Goal: Find contact information

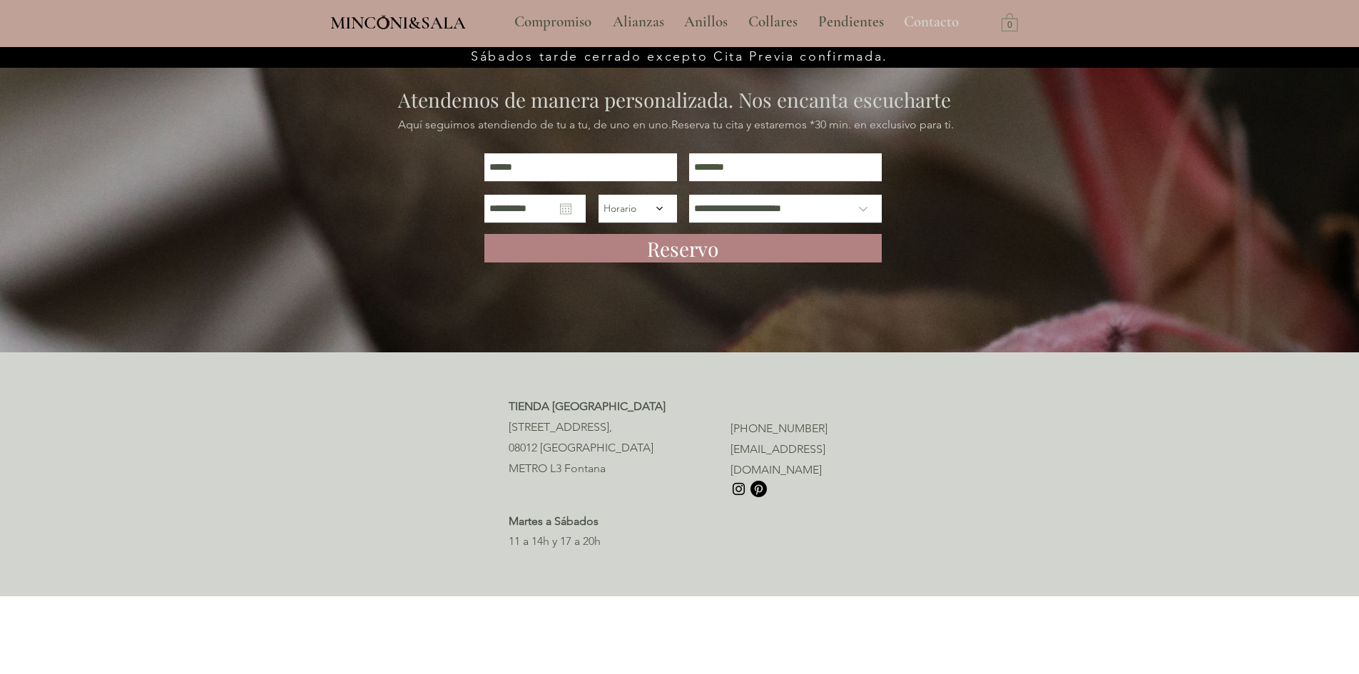
click at [922, 18] on p "Contacto" at bounding box center [931, 22] width 69 height 36
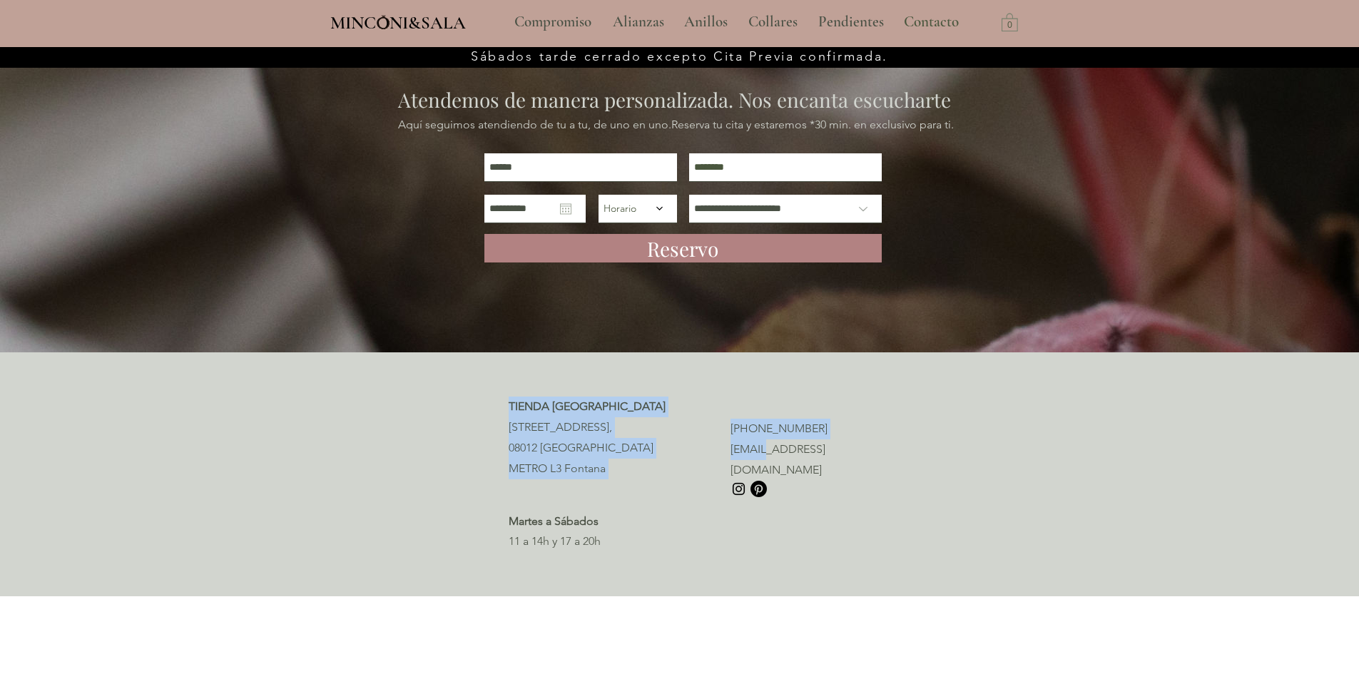
drag, startPoint x: 879, startPoint y: 444, endPoint x: 770, endPoint y: 442, distance: 109.2
click at [768, 442] on section "TIENDA BARCELONA [STREET_ADDRESS], 08012 [GEOGRAPHIC_DATA] [GEOGRAPHIC_DATA][PE…" at bounding box center [679, 474] width 1359 height 244
click at [902, 440] on div at bounding box center [679, 474] width 1359 height 244
drag, startPoint x: 873, startPoint y: 451, endPoint x: 801, endPoint y: 436, distance: 73.6
click at [755, 446] on section "TIENDA BARCELONA [STREET_ADDRESS], 08012 [GEOGRAPHIC_DATA] [GEOGRAPHIC_DATA][PE…" at bounding box center [679, 474] width 1359 height 244
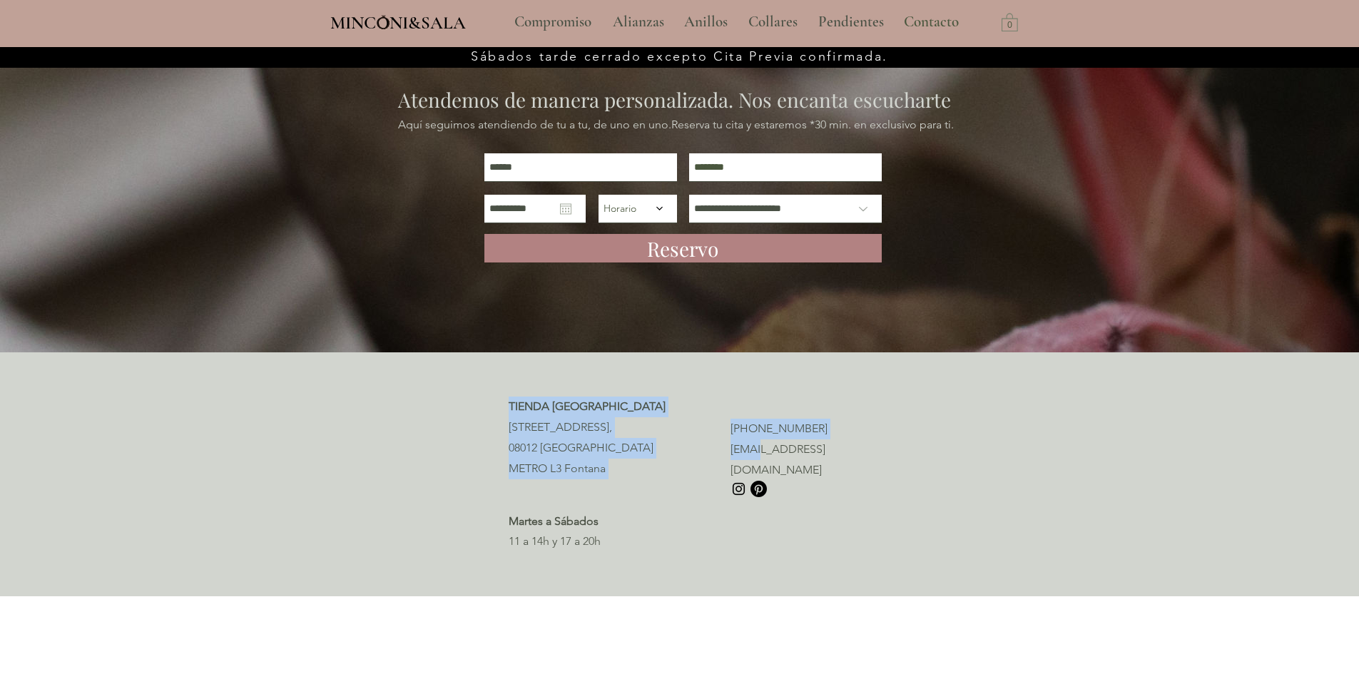
click at [878, 397] on div at bounding box center [679, 474] width 1359 height 244
drag, startPoint x: 850, startPoint y: 450, endPoint x: 825, endPoint y: 447, distance: 25.1
click at [825, 447] on section "TIENDA BARCELONA [STREET_ADDRESS], 08012 [GEOGRAPHIC_DATA] [GEOGRAPHIC_DATA][PE…" at bounding box center [679, 474] width 1359 height 244
click at [872, 459] on div at bounding box center [679, 474] width 1359 height 244
click at [833, 447] on section "TIENDA BARCELONA [STREET_ADDRESS], 08012 [GEOGRAPHIC_DATA] [GEOGRAPHIC_DATA][PE…" at bounding box center [679, 474] width 1359 height 244
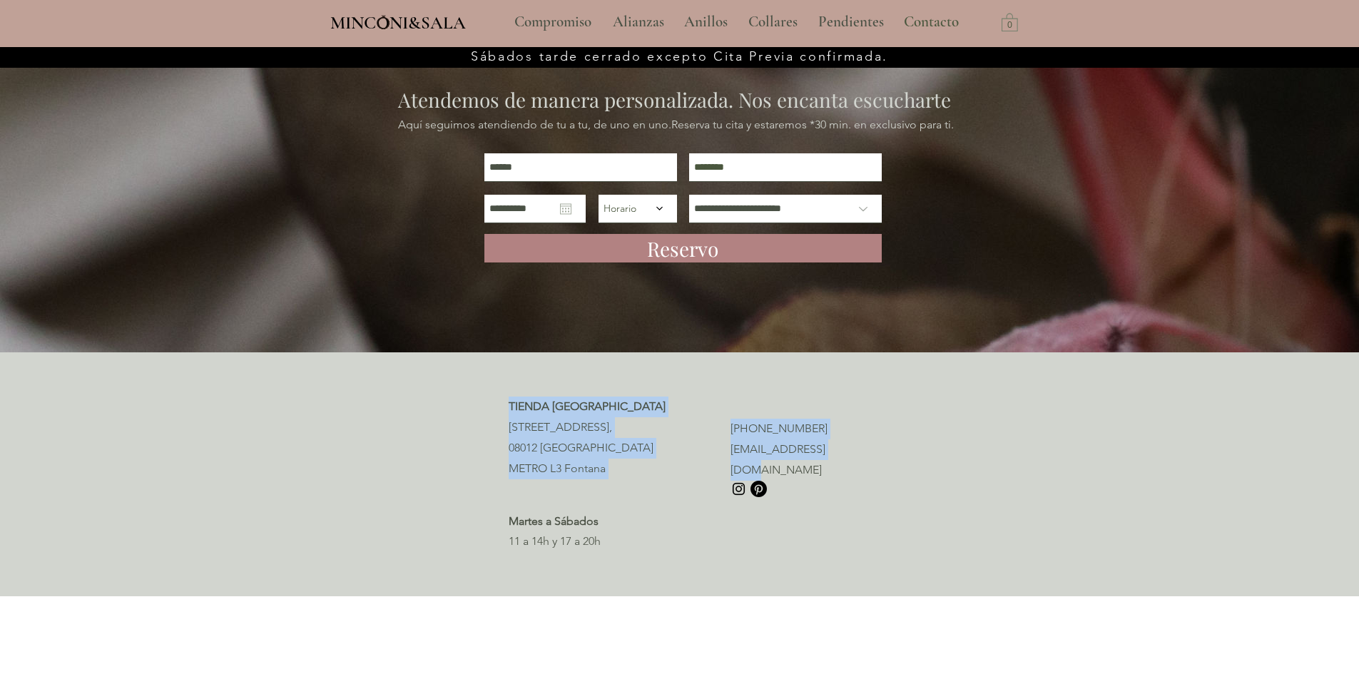
click at [876, 472] on div at bounding box center [679, 474] width 1359 height 244
click at [843, 470] on div at bounding box center [679, 474] width 1359 height 244
click at [793, 461] on div at bounding box center [679, 474] width 1359 height 244
drag, startPoint x: 861, startPoint y: 432, endPoint x: 852, endPoint y: 430, distance: 9.5
click at [862, 432] on div at bounding box center [679, 474] width 1359 height 244
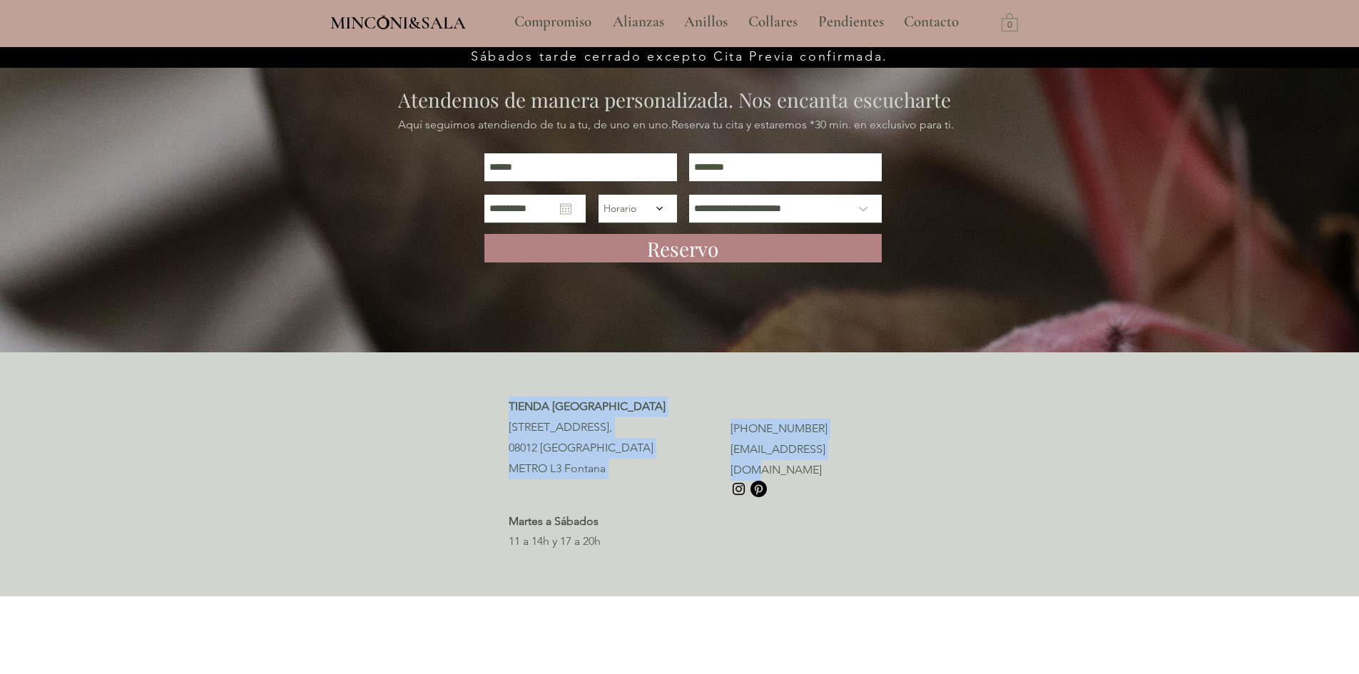
click at [832, 425] on p "[PHONE_NUMBER]" at bounding box center [791, 429] width 120 height 21
click at [807, 399] on div at bounding box center [679, 474] width 1359 height 244
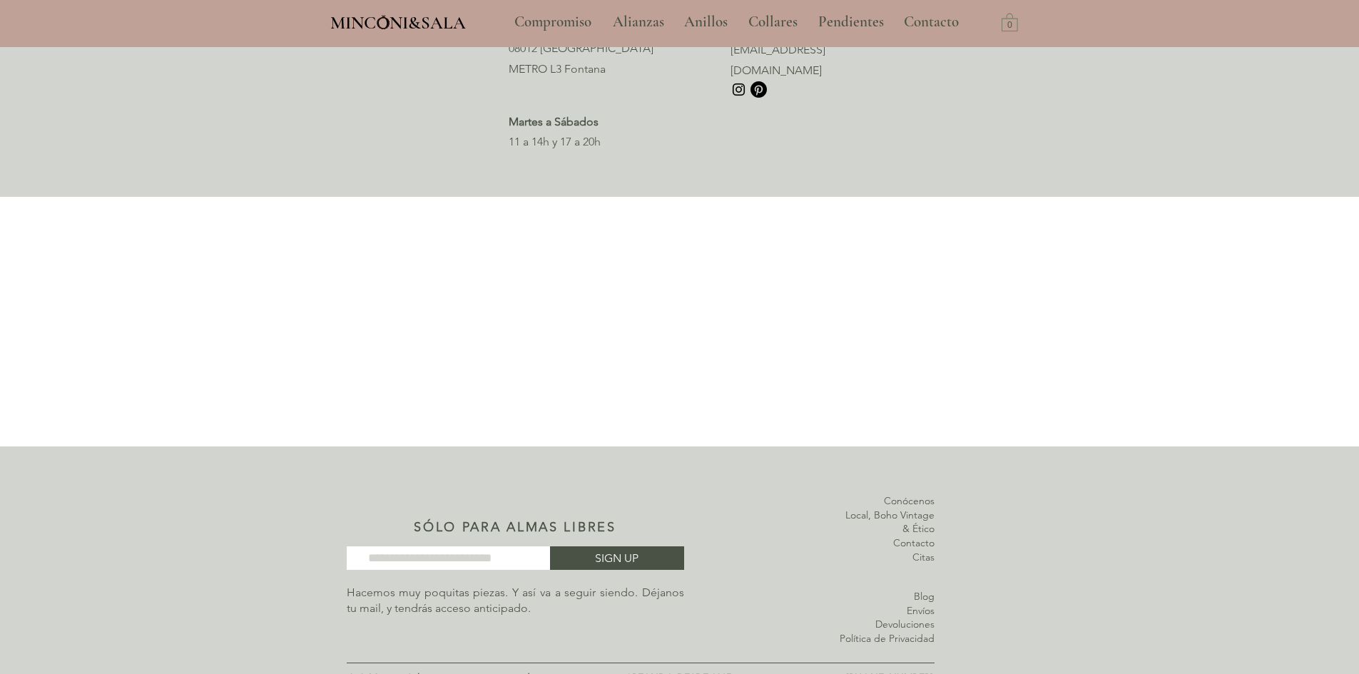
drag, startPoint x: 304, startPoint y: 598, endPoint x: 322, endPoint y: 547, distance: 54.6
